Goal: Task Accomplishment & Management: Manage account settings

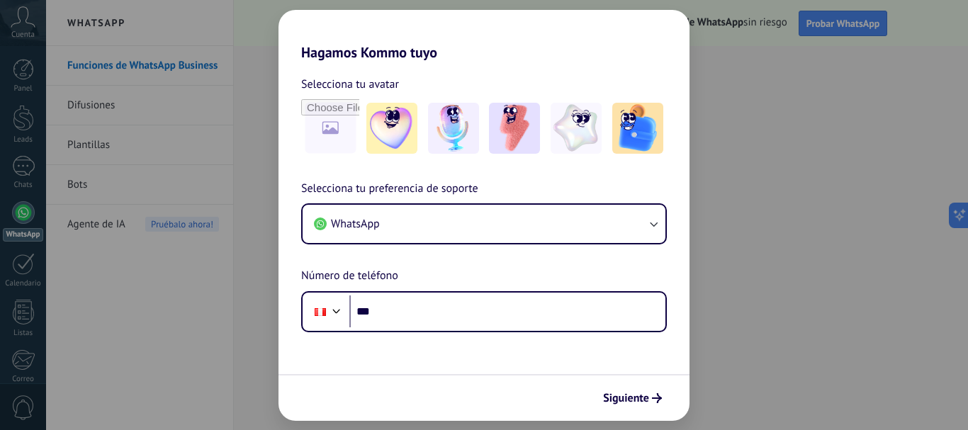
drag, startPoint x: 963, startPoint y: 71, endPoint x: 965, endPoint y: 79, distance: 8.6
click at [965, 79] on div "Hagamos Kommo tuyo Selecciona tu avatar Selecciona tu preferencia de soporte Wh…" at bounding box center [484, 215] width 968 height 430
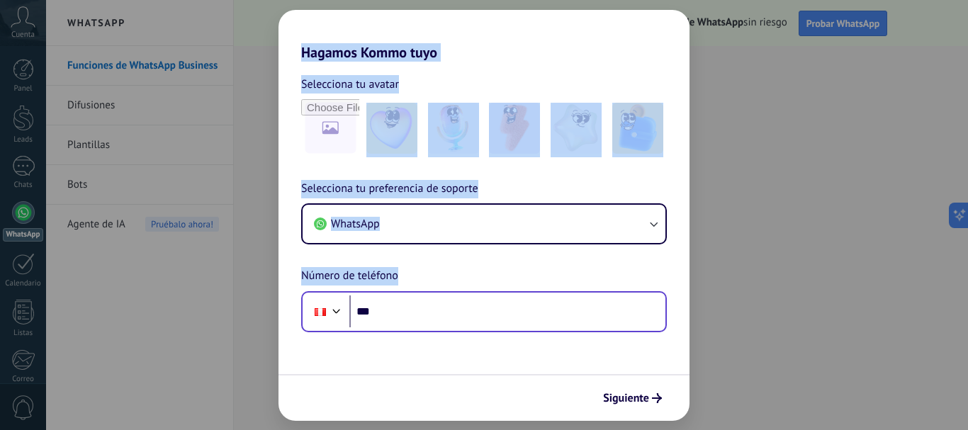
drag, startPoint x: 290, startPoint y: 23, endPoint x: 512, endPoint y: 320, distance: 370.5
click at [512, 320] on div "Hagamos Kommo tuyo Selecciona tu avatar Selecciona tu preferencia de soporte Wh…" at bounding box center [483, 215] width 411 height 411
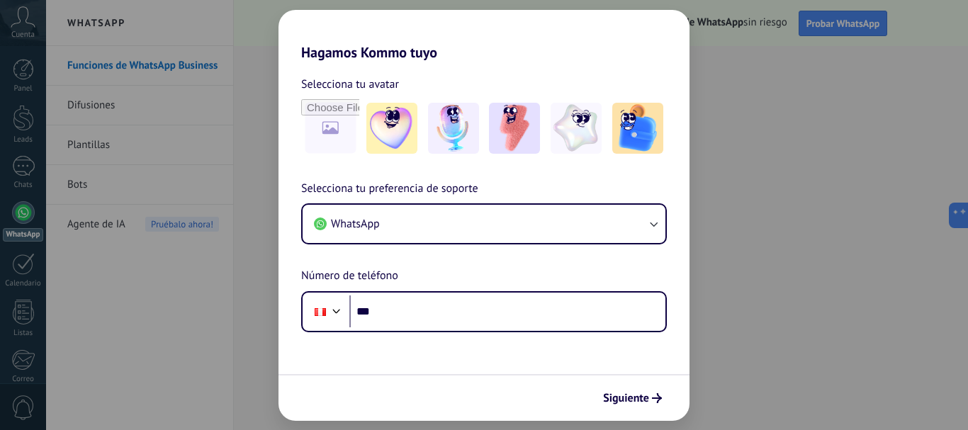
click at [496, 363] on form "Selecciona tu avatar Selecciona tu preferencia de soporte WhatsApp Número de te…" at bounding box center [483, 241] width 411 height 360
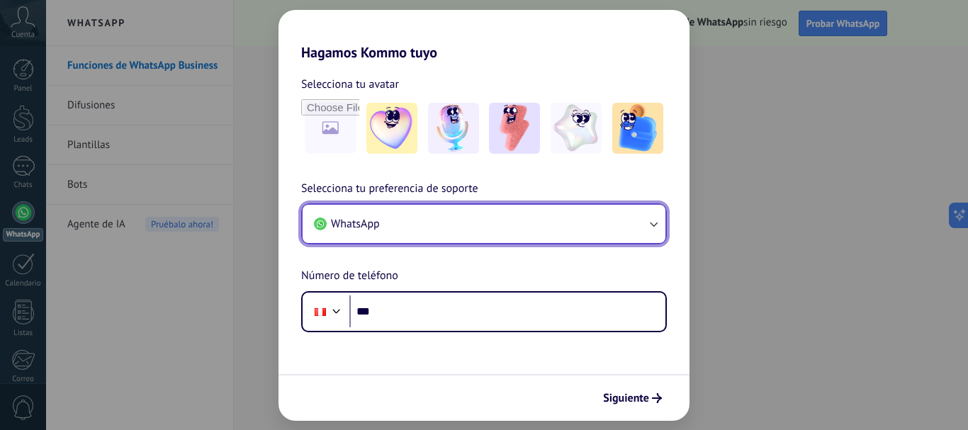
click at [640, 225] on button "WhatsApp" at bounding box center [483, 224] width 363 height 38
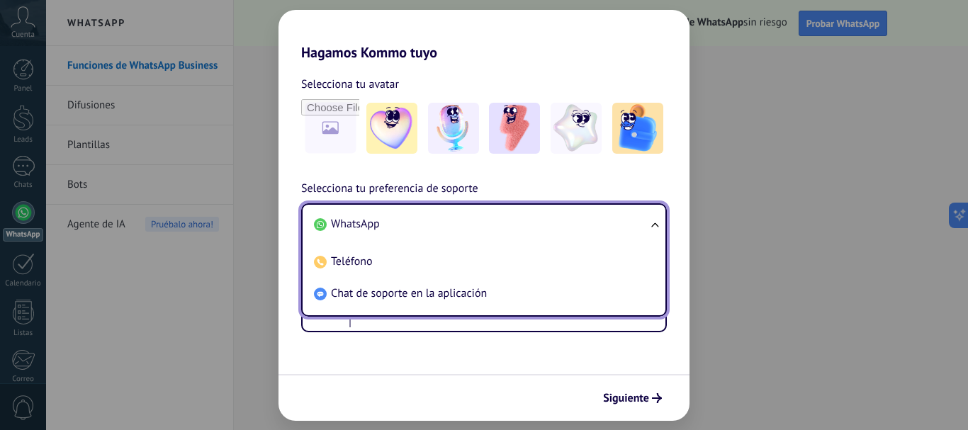
click at [615, 180] on div "Selecciona tu preferencia de soporte WhatsApp WhatsApp Teléfono Chat de soporte…" at bounding box center [483, 256] width 411 height 152
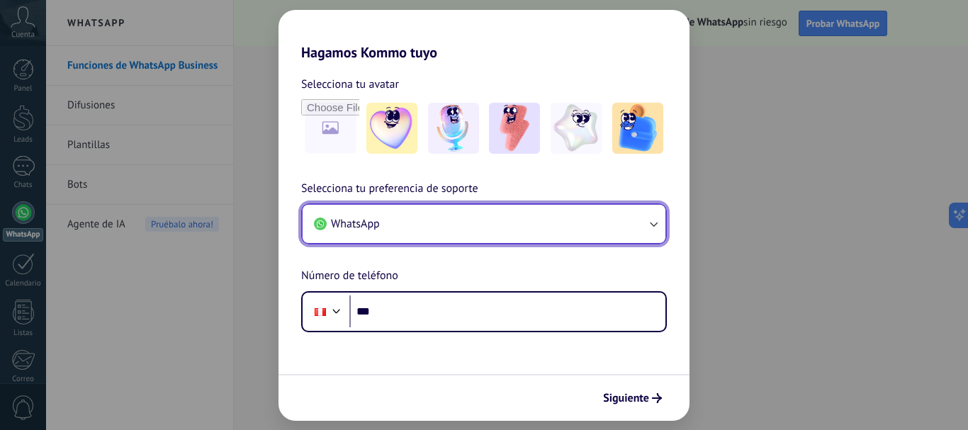
click at [613, 219] on button "WhatsApp" at bounding box center [483, 224] width 363 height 38
